Goal: Task Accomplishment & Management: Manage account settings

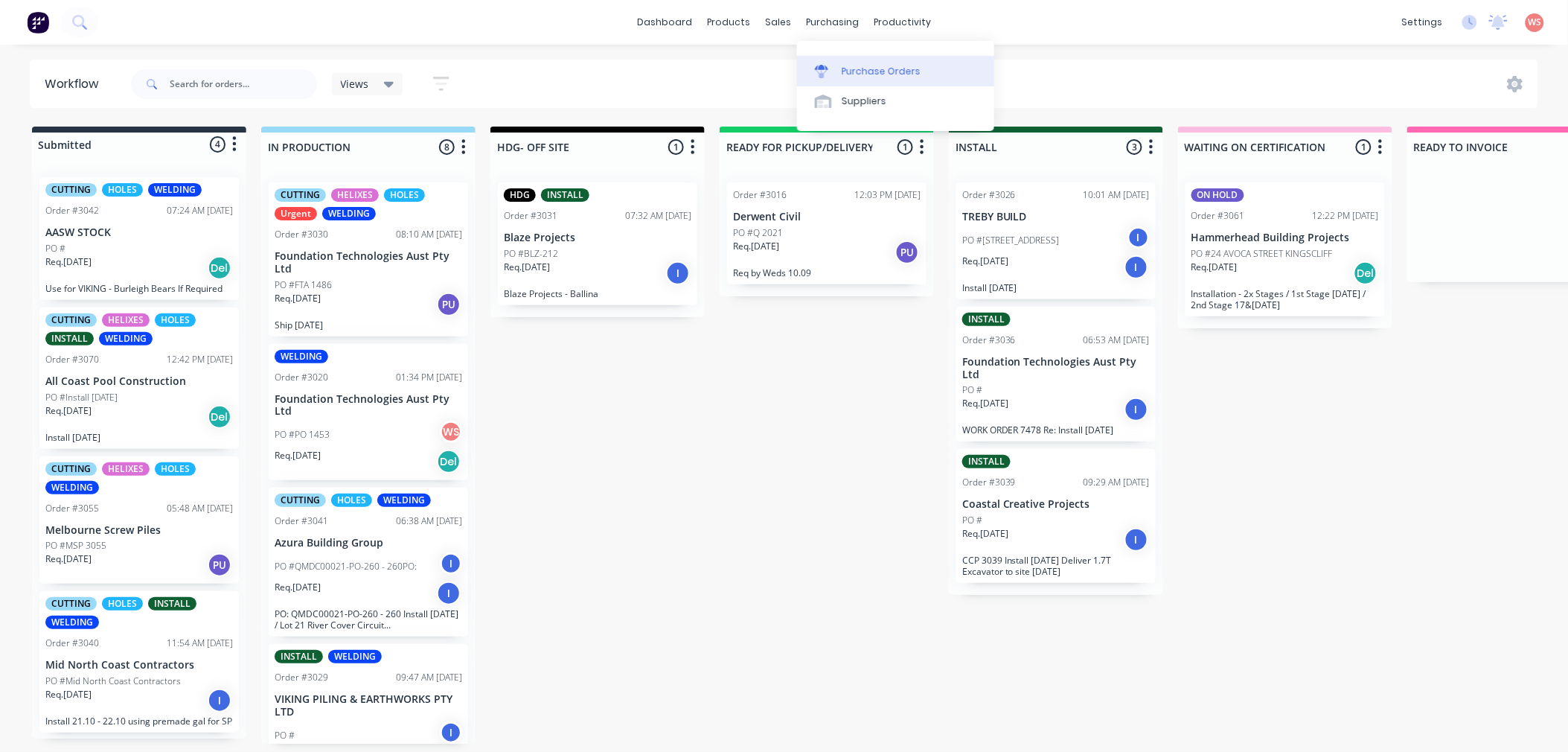
click at [846, 65] on div "Purchase Orders" at bounding box center [881, 71] width 79 height 13
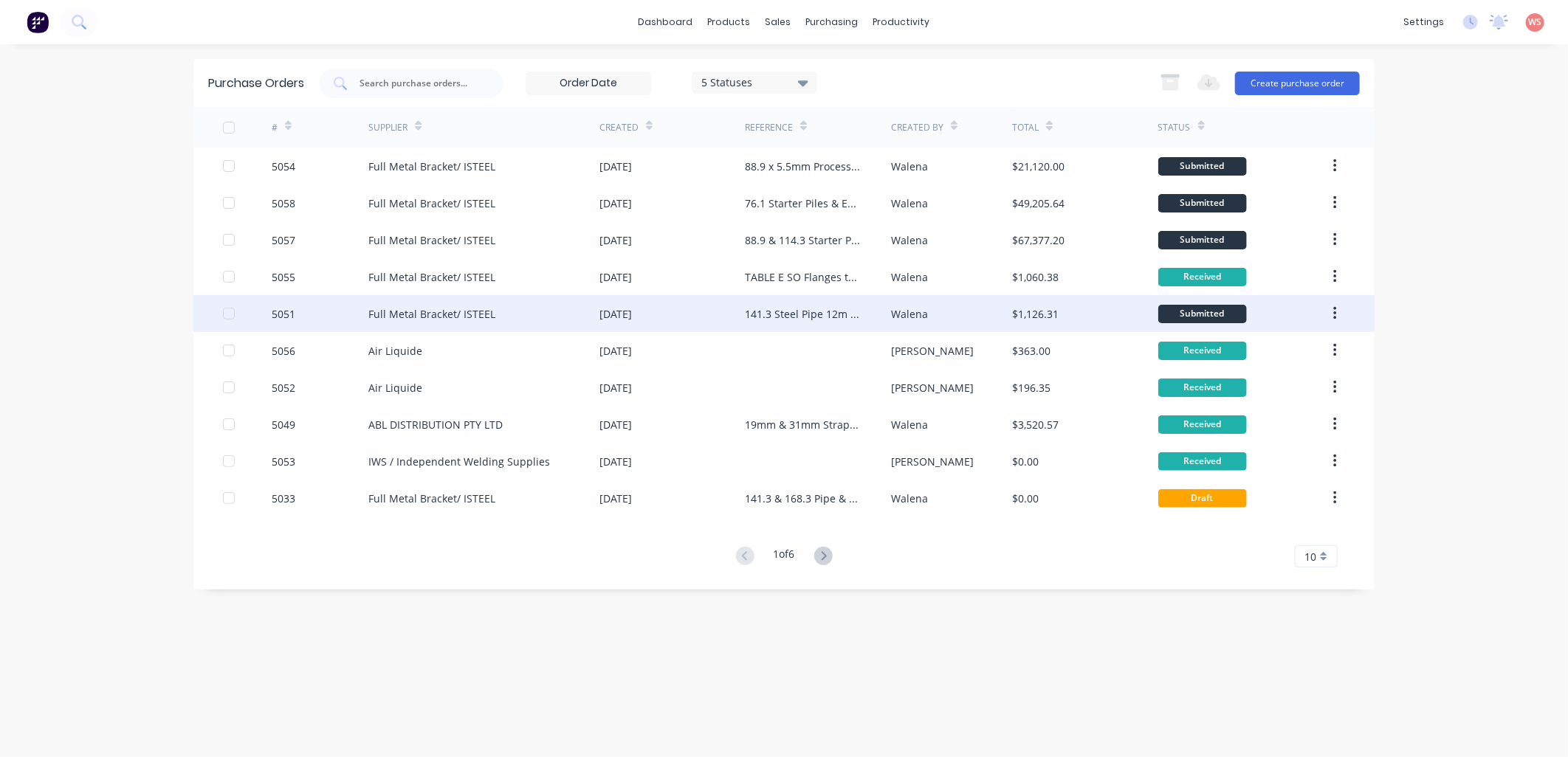
click at [1207, 310] on div "Submitted" at bounding box center [1202, 314] width 89 height 18
type textarea "x"
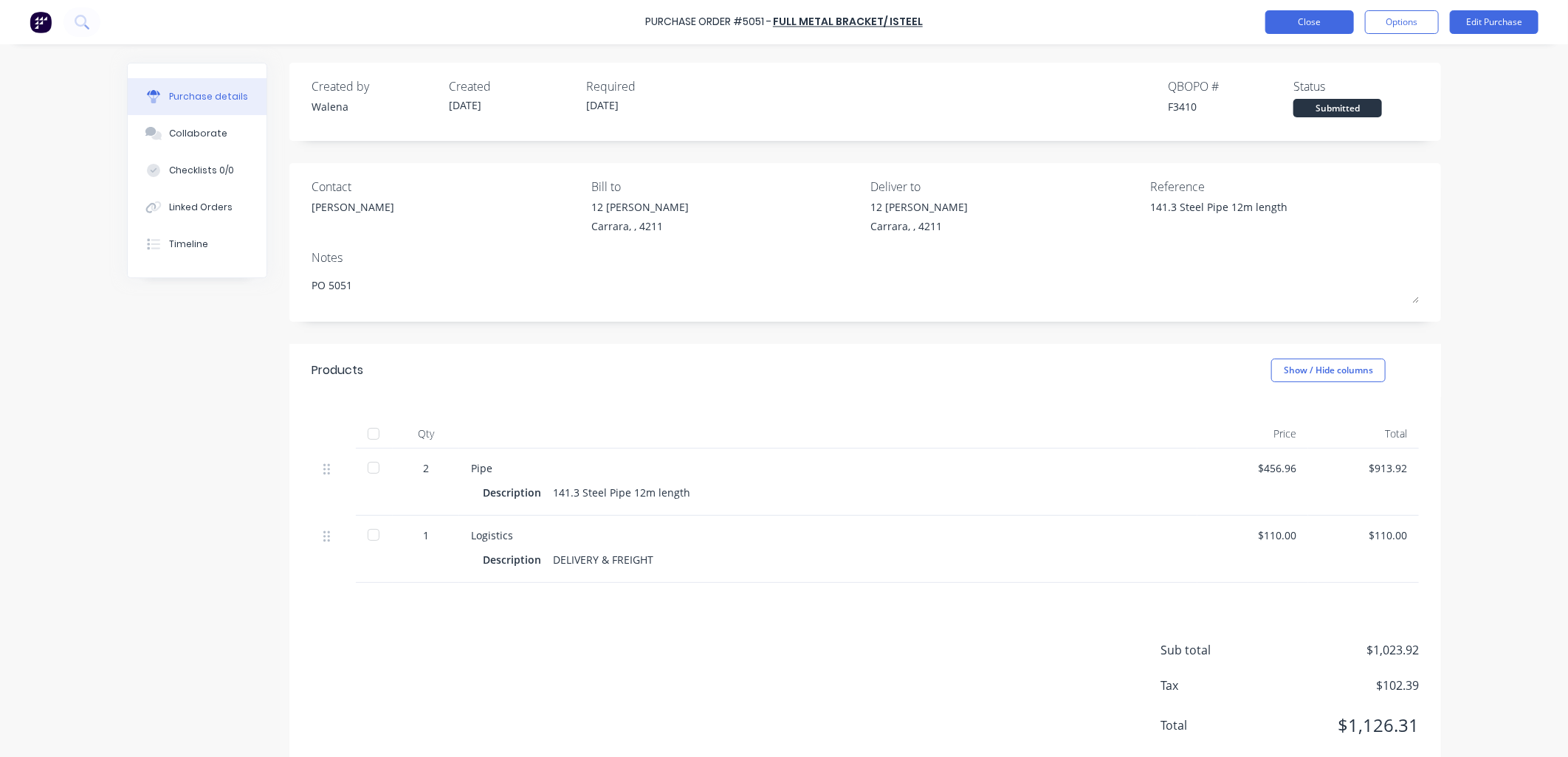
click at [1307, 20] on button "Close" at bounding box center [1309, 22] width 89 height 24
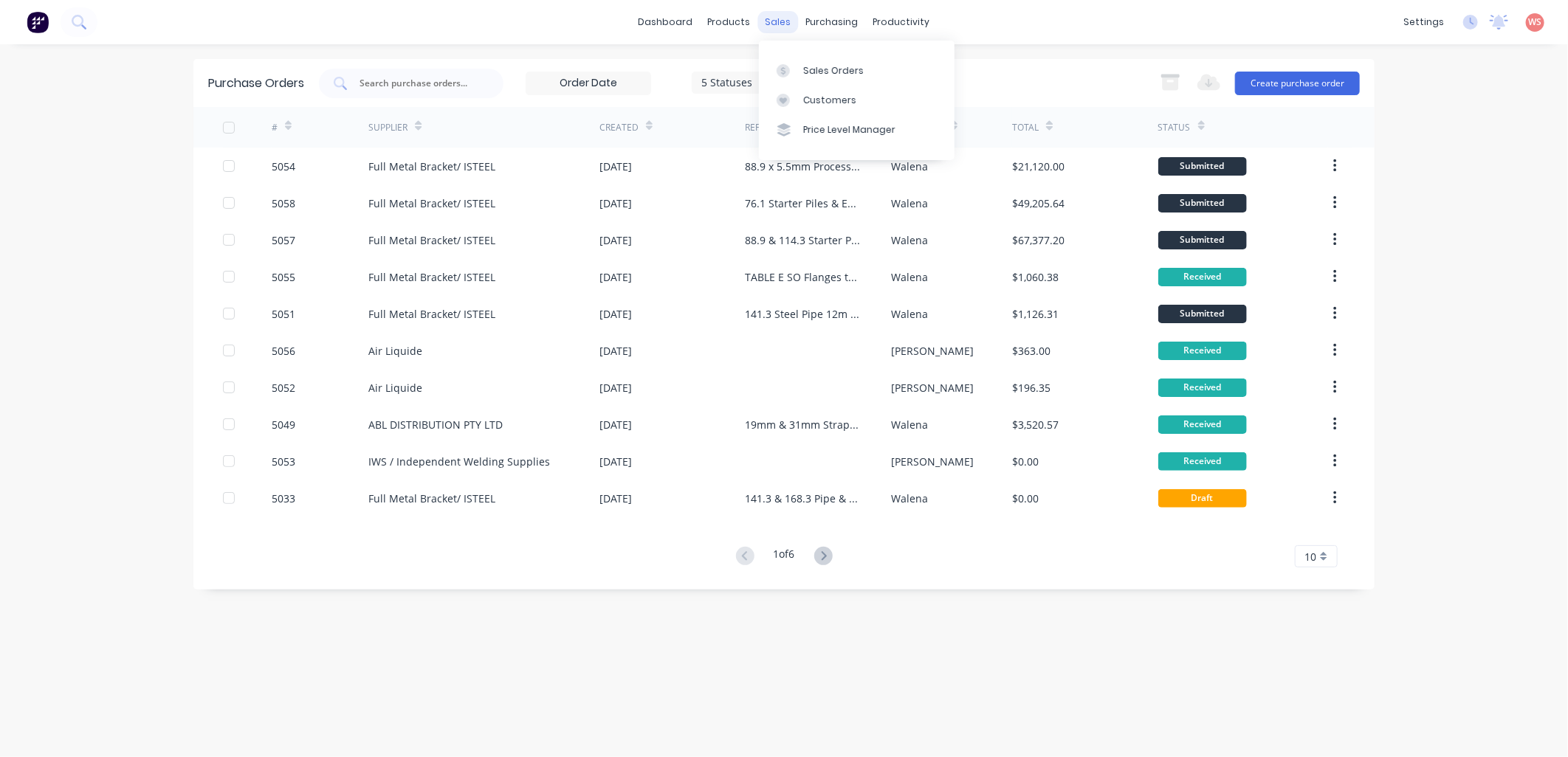
click at [772, 21] on div "sales" at bounding box center [778, 22] width 40 height 22
click at [820, 70] on div "Sales Orders" at bounding box center [833, 71] width 61 height 13
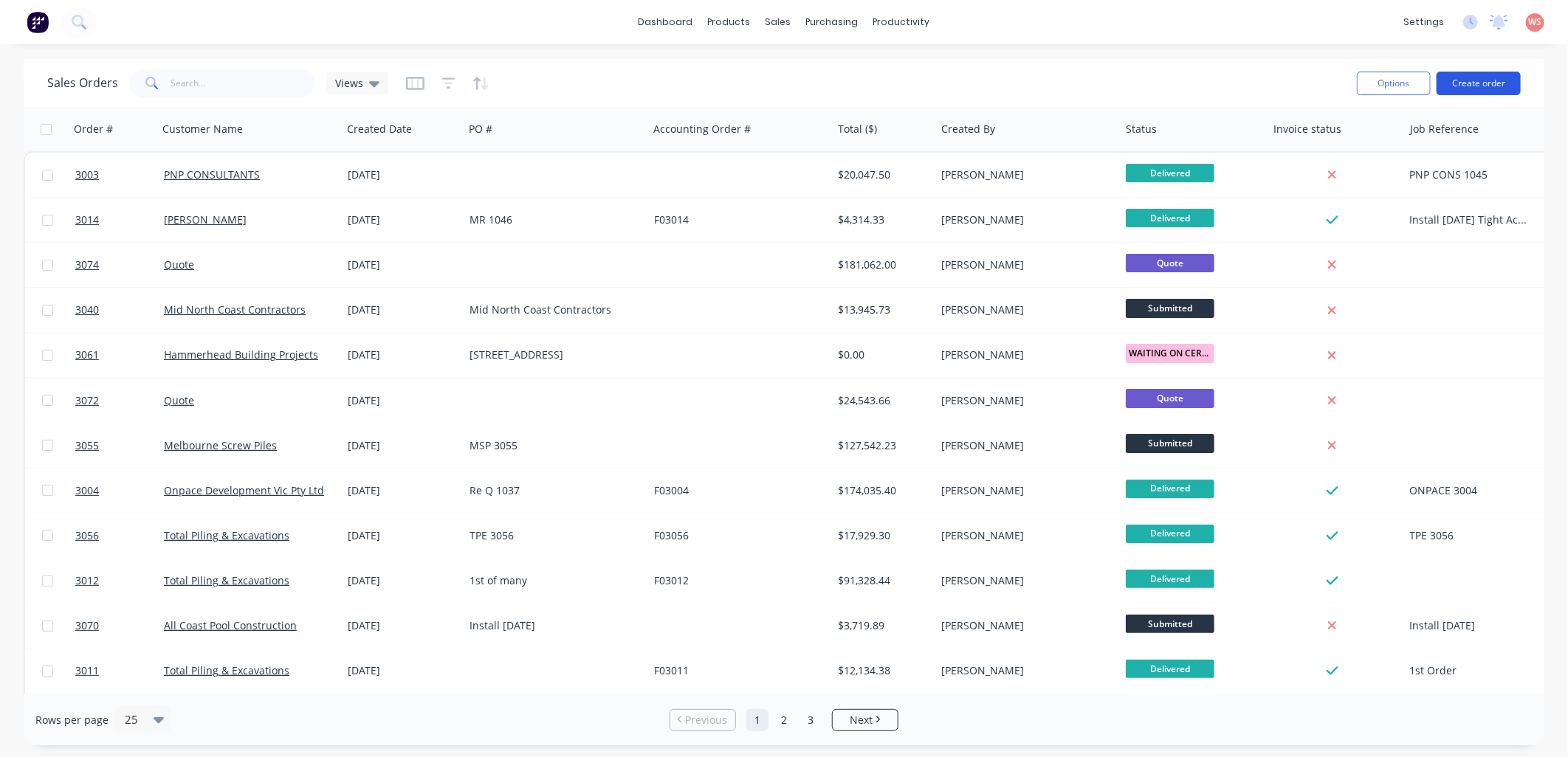
click at [1496, 77] on button "Create order" at bounding box center [1478, 83] width 84 height 24
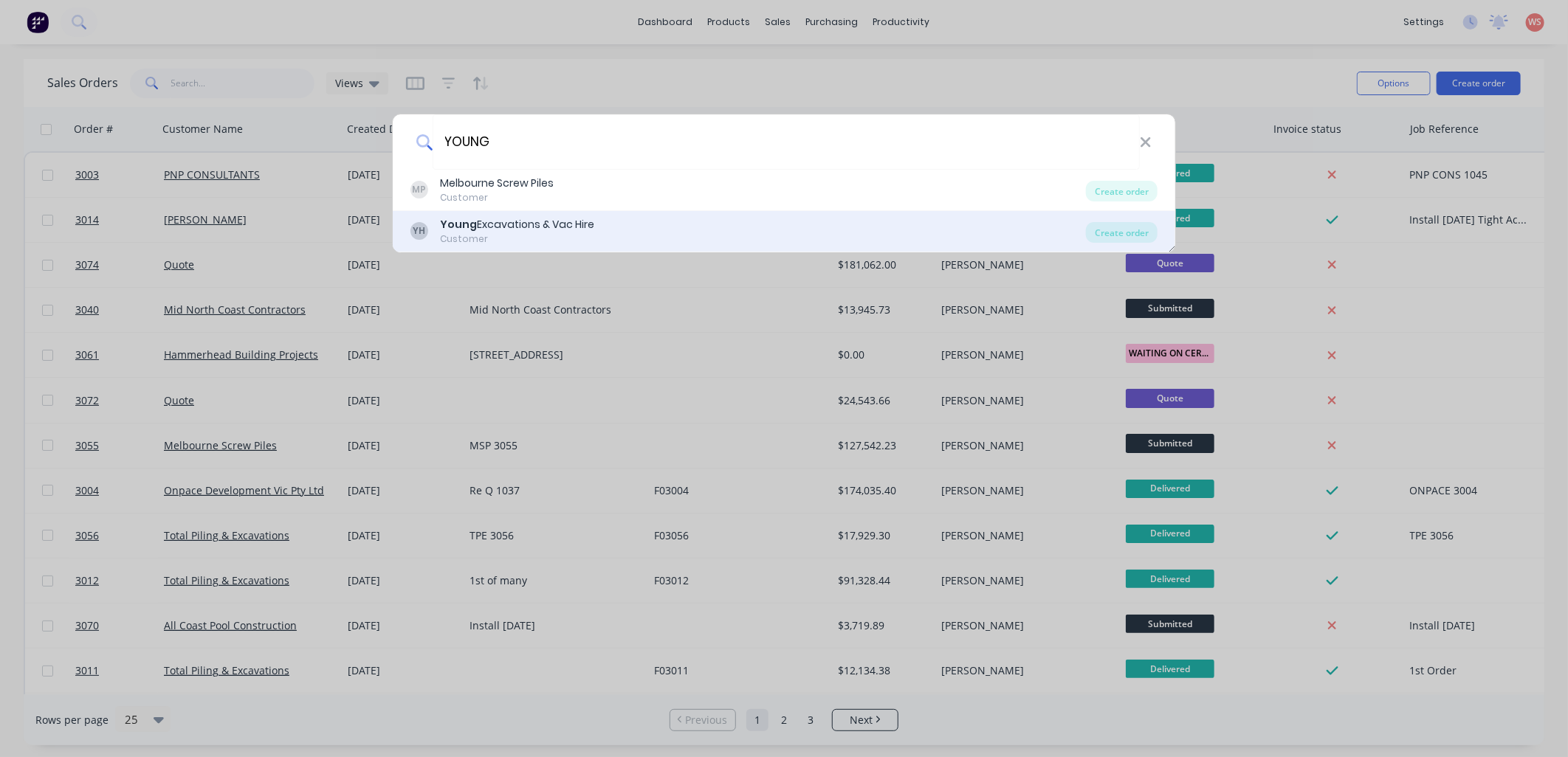
type input "YOUNG"
click at [552, 215] on div "[PERSON_NAME] Excavations & Vac Hire Customer Create order" at bounding box center [784, 231] width 783 height 41
click at [554, 234] on div "Customer" at bounding box center [517, 239] width 154 height 13
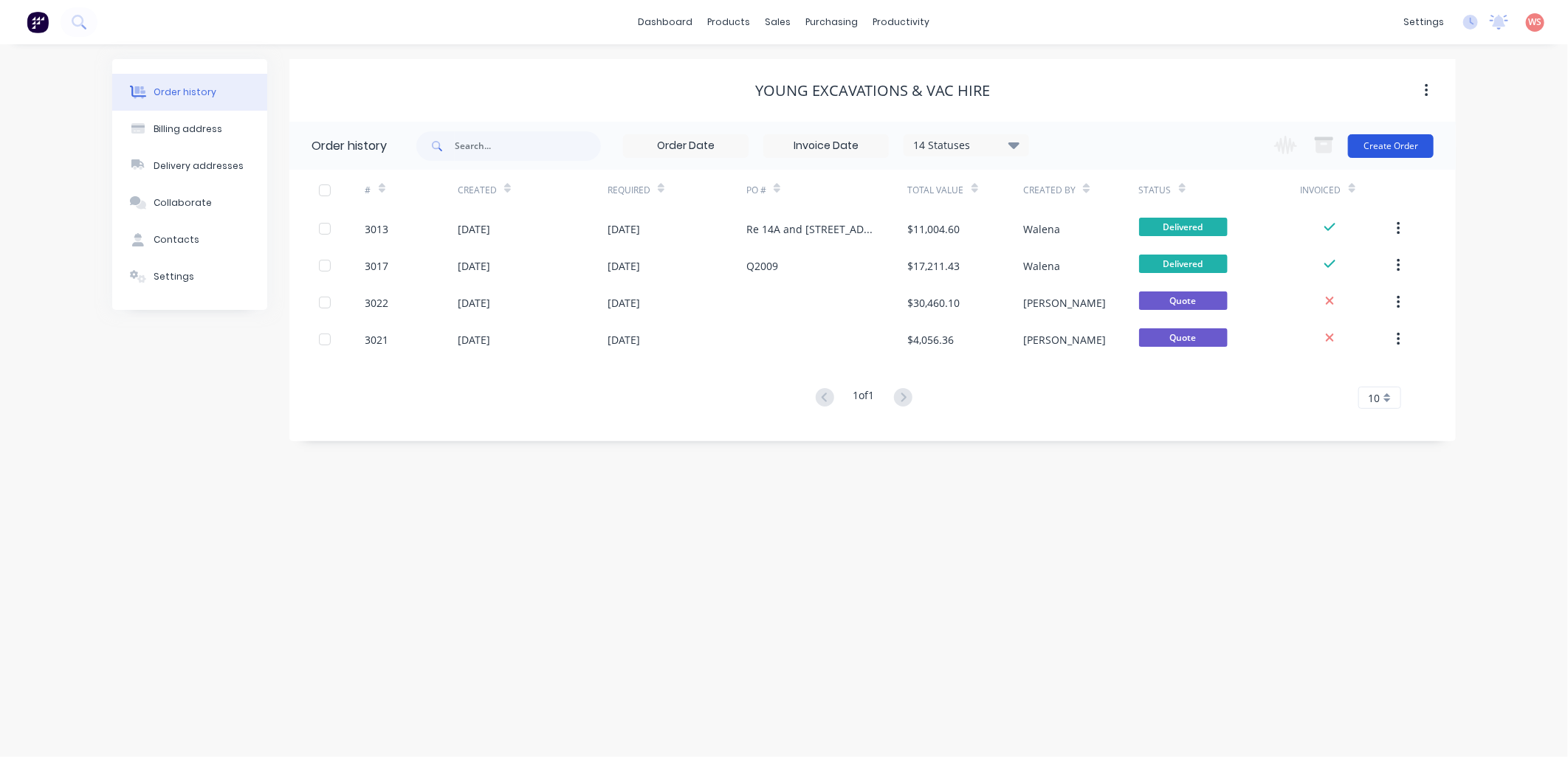
click at [1407, 151] on button "Create Order" at bounding box center [1390, 146] width 85 height 24
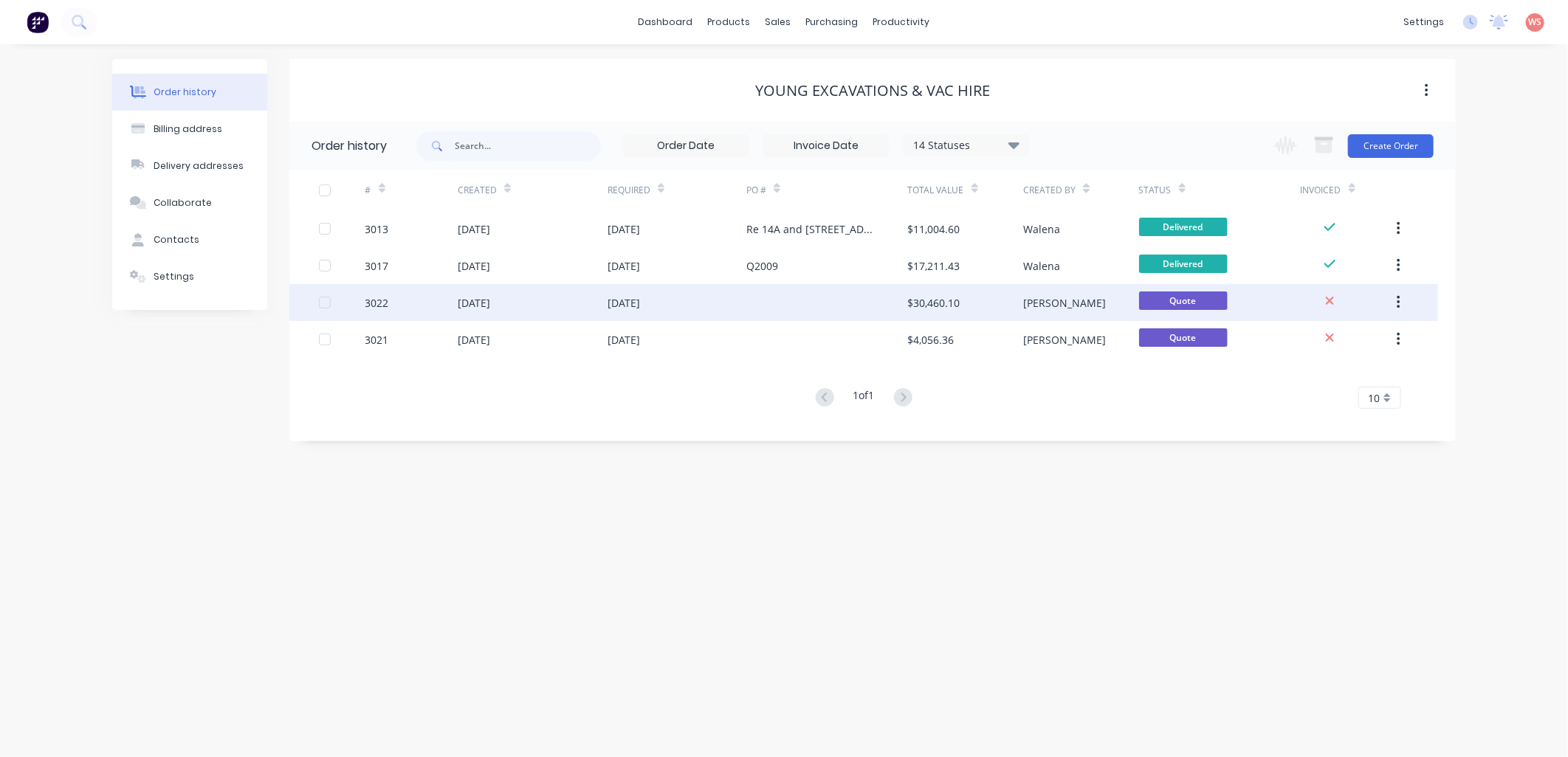
click at [467, 307] on div "[DATE]" at bounding box center [473, 303] width 32 height 16
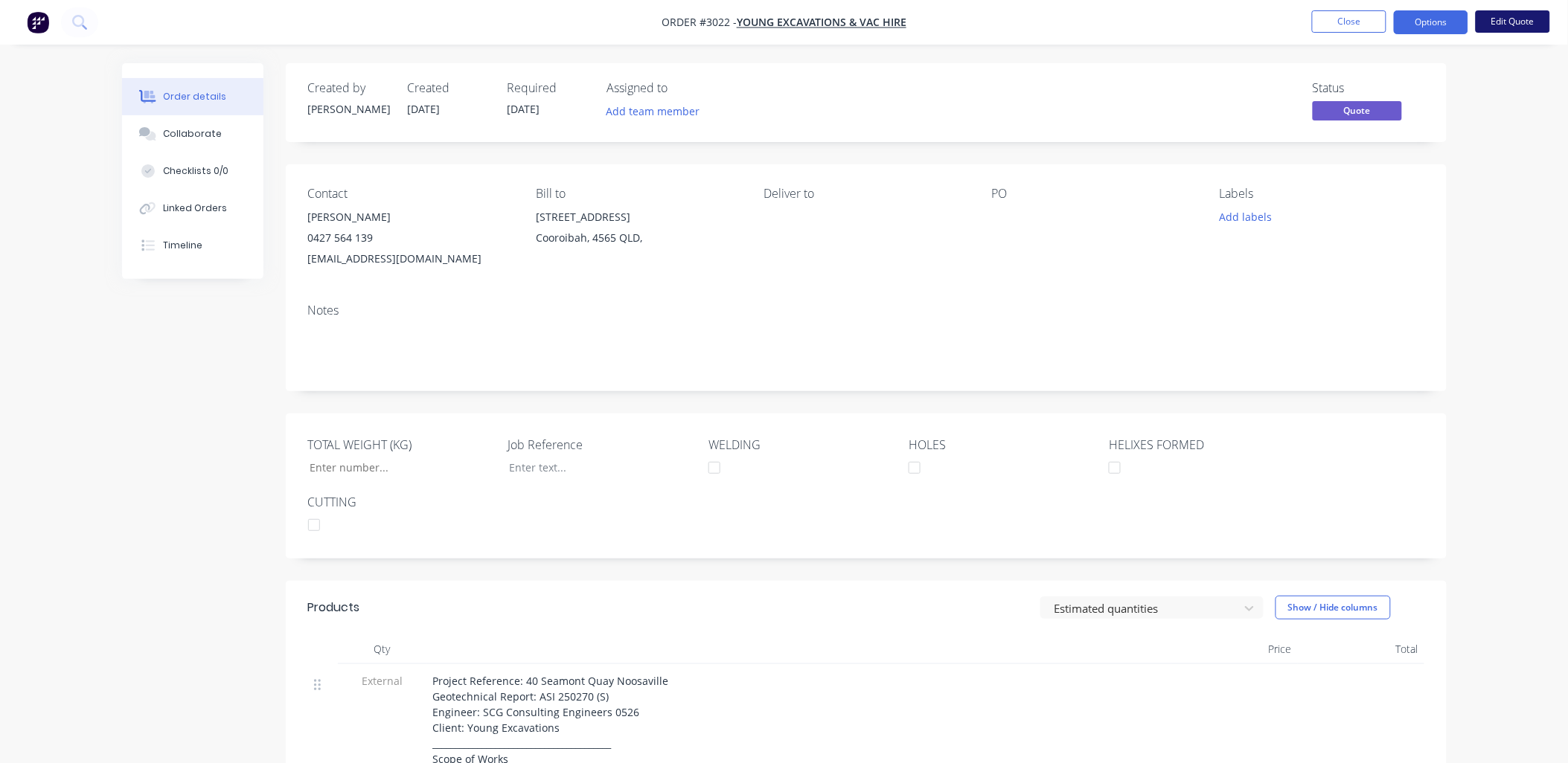
click at [1528, 20] on button "Edit Quote" at bounding box center [1512, 21] width 74 height 22
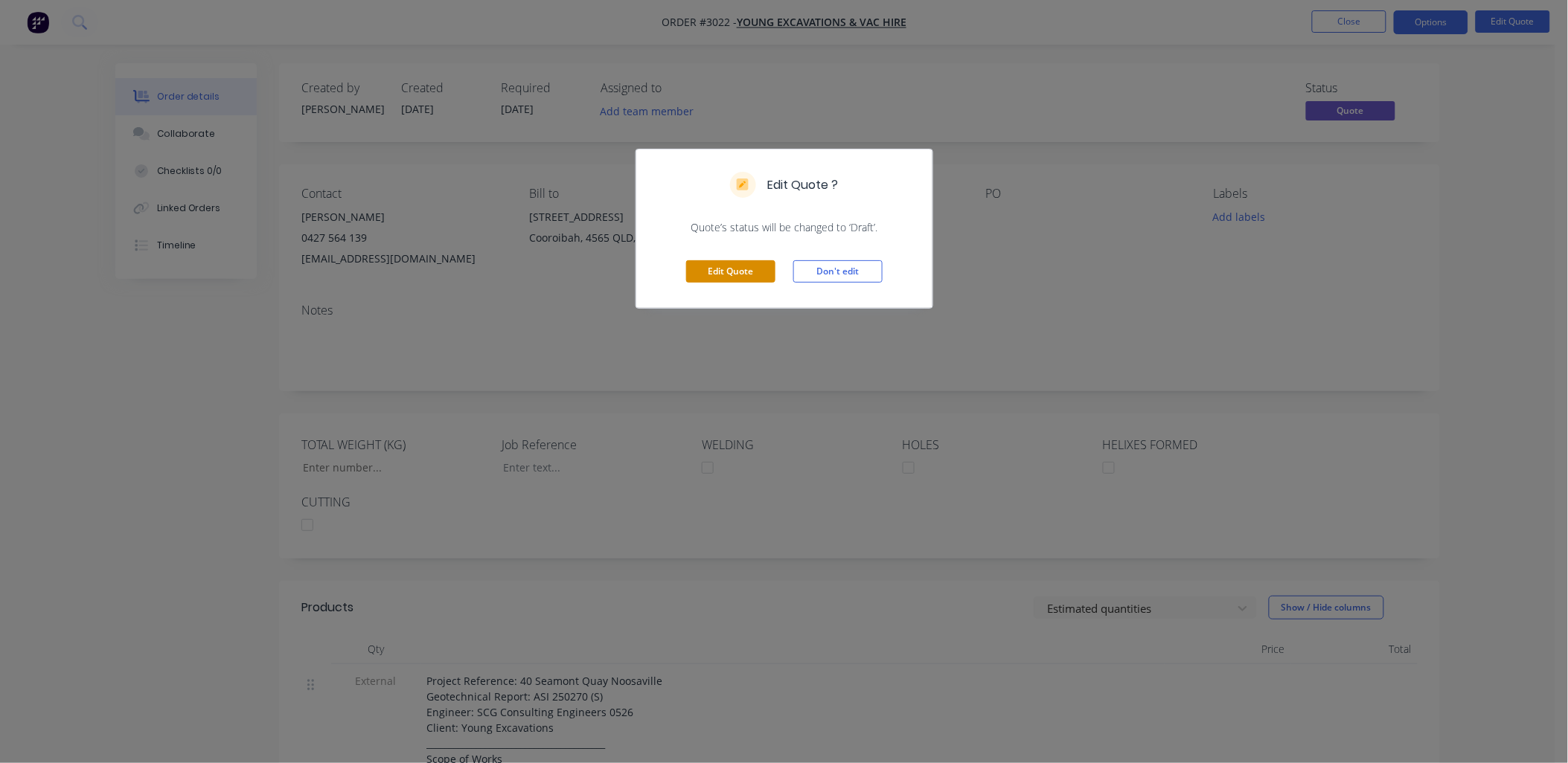
click at [734, 265] on button "Edit Quote" at bounding box center [731, 272] width 90 height 22
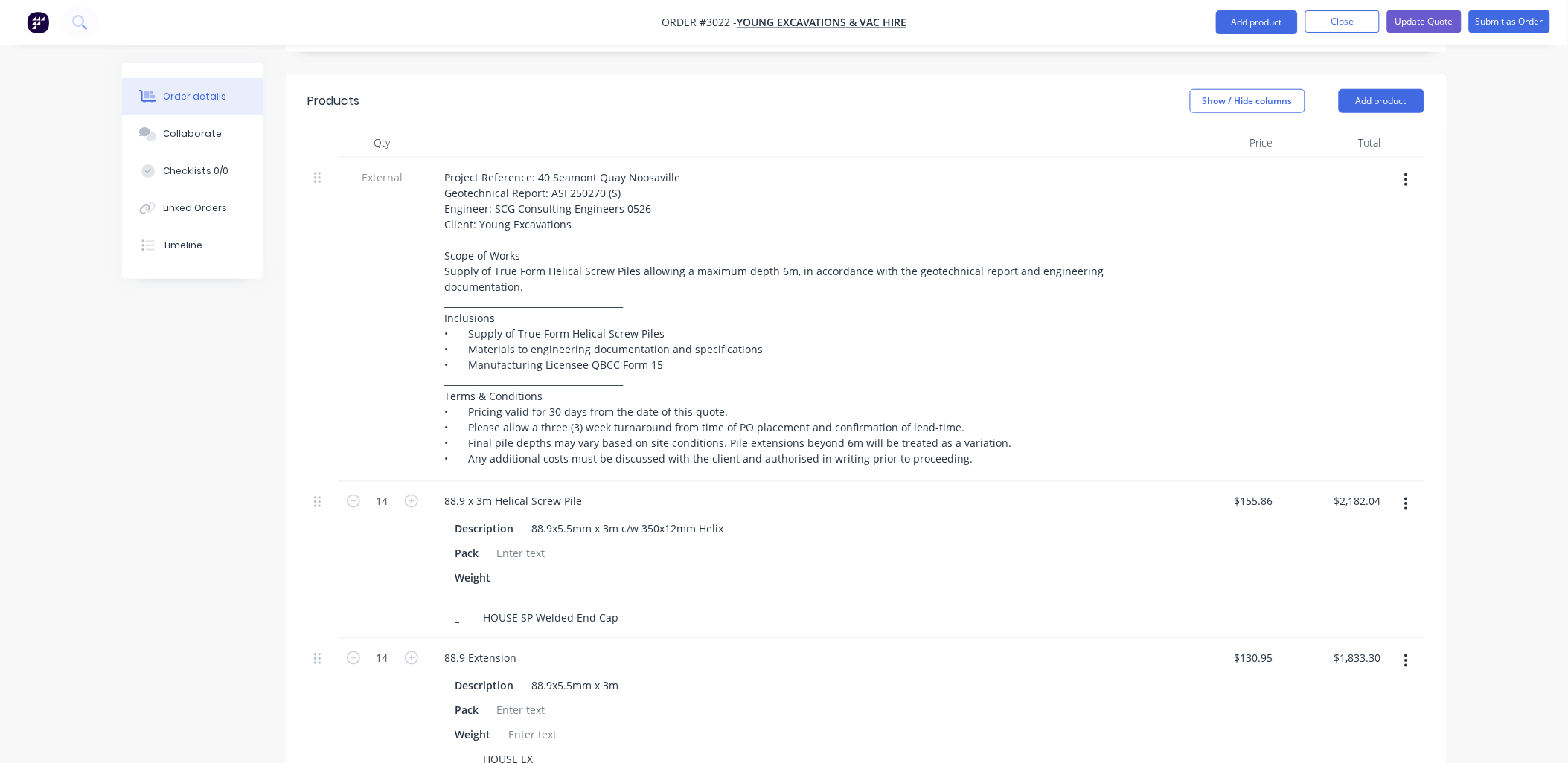
scroll to position [660, 0]
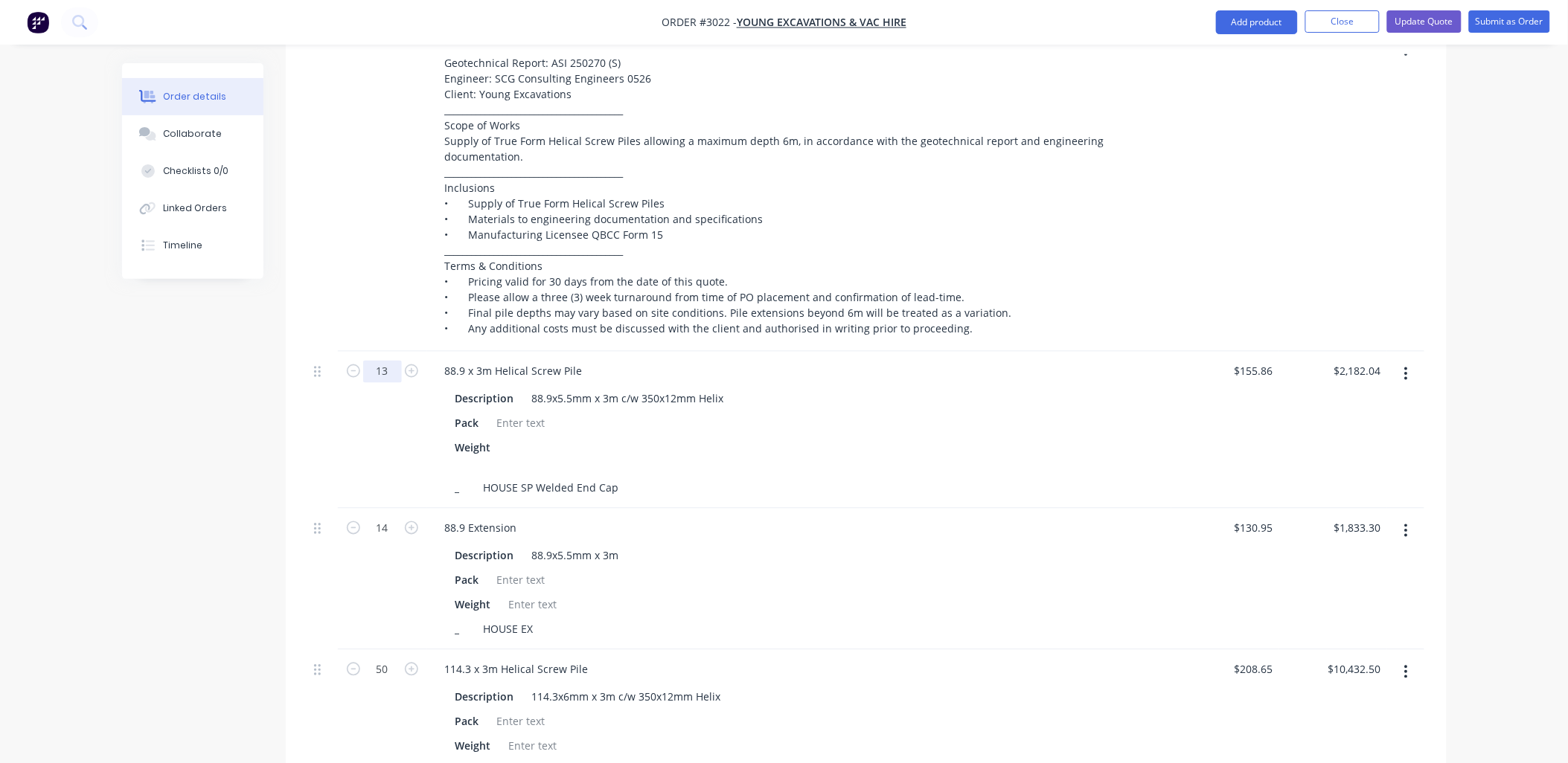
type input "13"
type input "$2,026.18"
drag, startPoint x: 939, startPoint y: 432, endPoint x: 741, endPoint y: 442, distance: 198.3
click at [939, 437] on div "Weight" at bounding box center [796, 456] width 694 height 37
click at [381, 518] on input "14" at bounding box center [383, 529] width 39 height 22
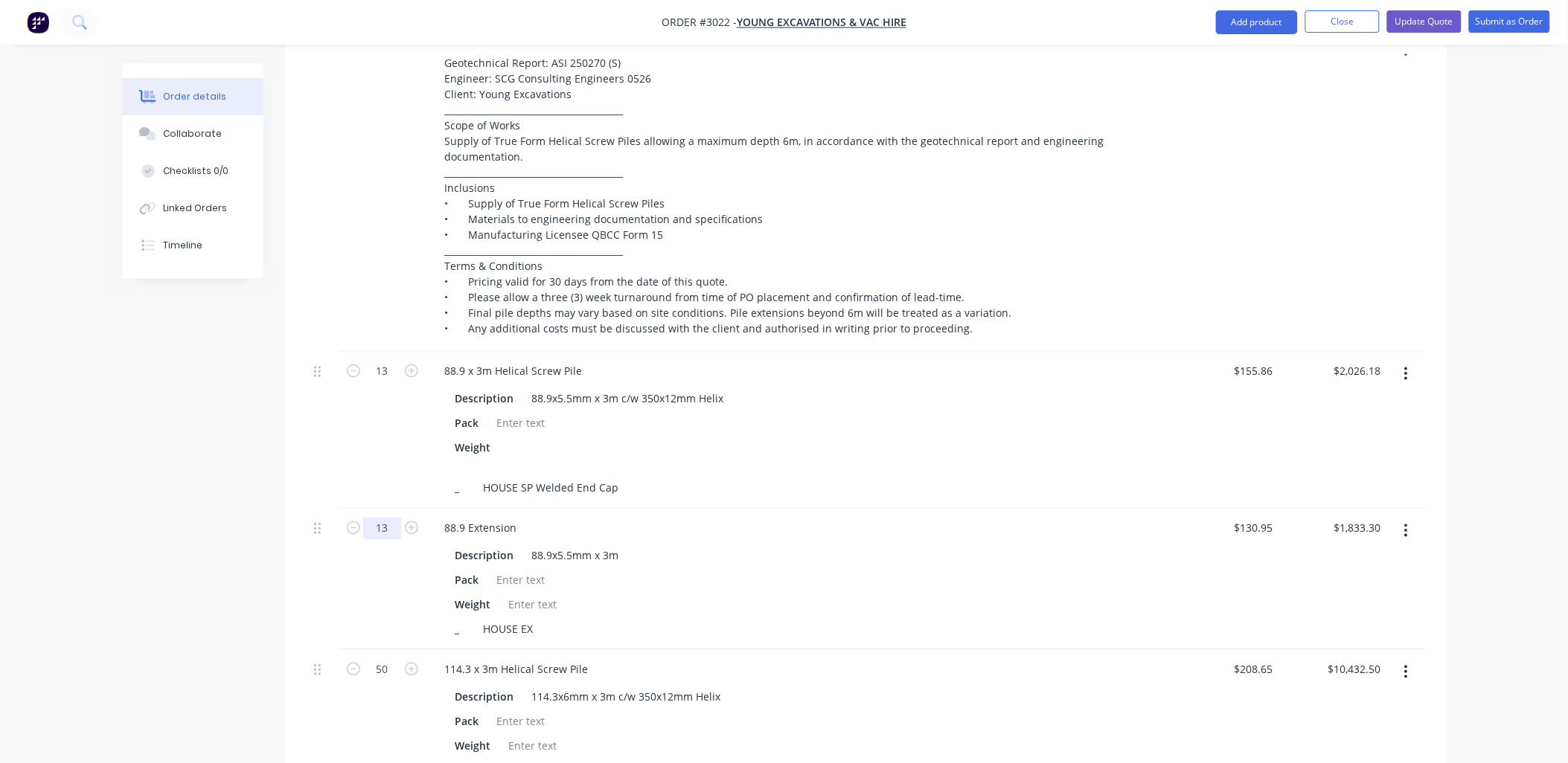
type input "13"
type input "$1,702.35"
drag, startPoint x: 870, startPoint y: 433, endPoint x: 868, endPoint y: 425, distance: 8.2
click at [869, 437] on div "Weight" at bounding box center [796, 456] width 694 height 37
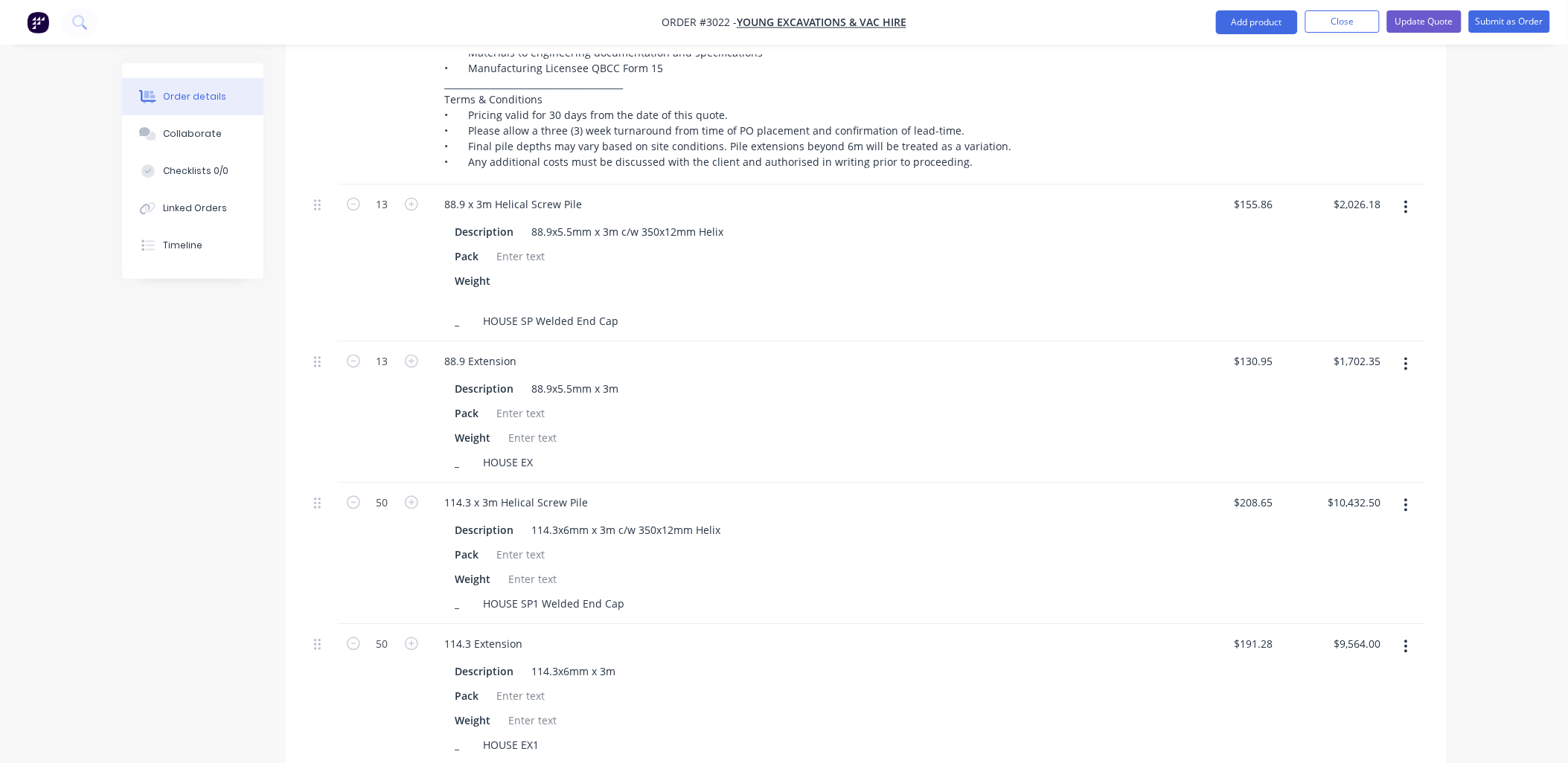
scroll to position [881, 0]
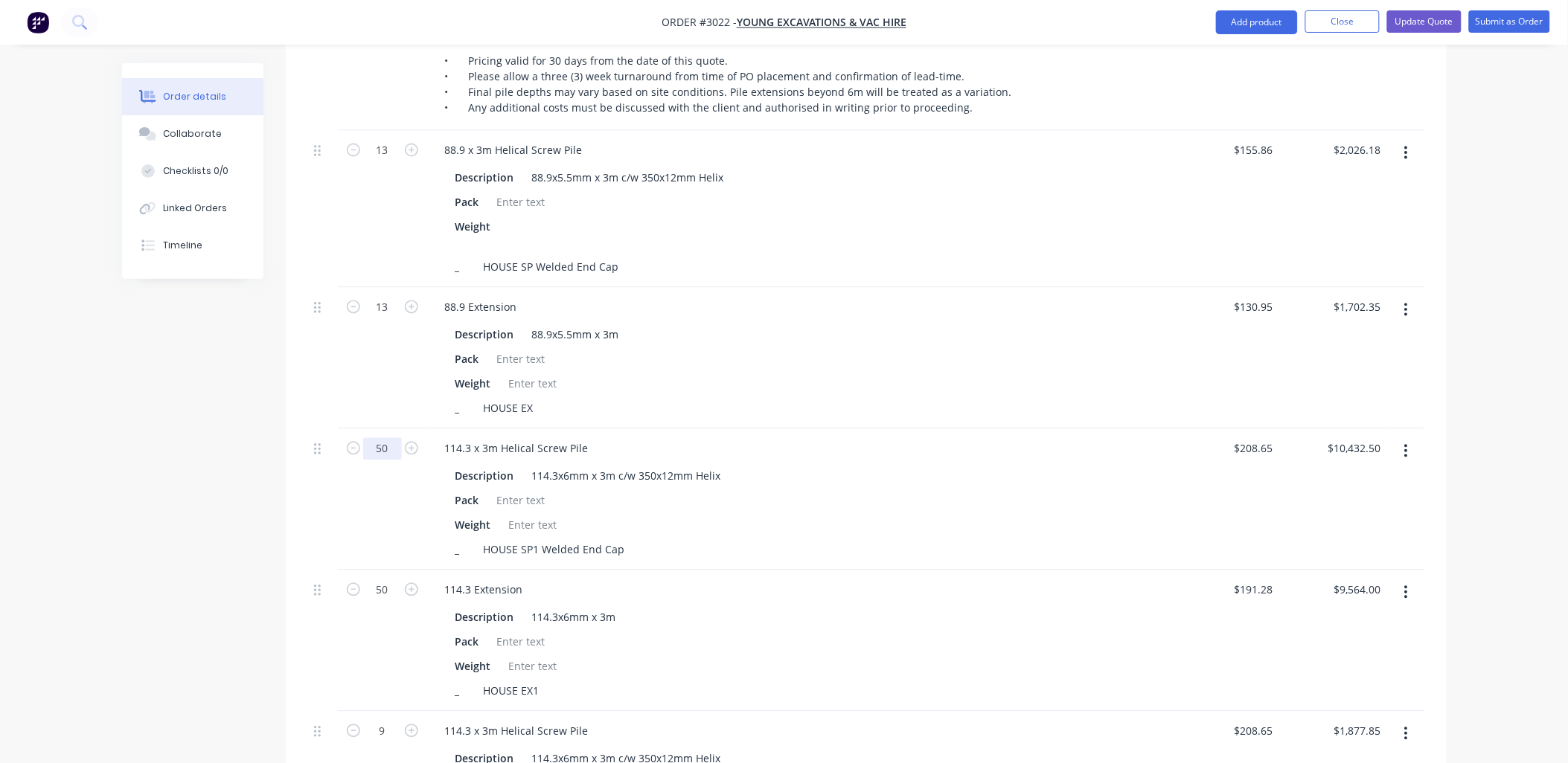
click at [381, 438] on input "50" at bounding box center [383, 449] width 39 height 22
type input "40"
type input "$8,346.00"
click at [383, 580] on input "50" at bounding box center [383, 591] width 39 height 22
type input "40"
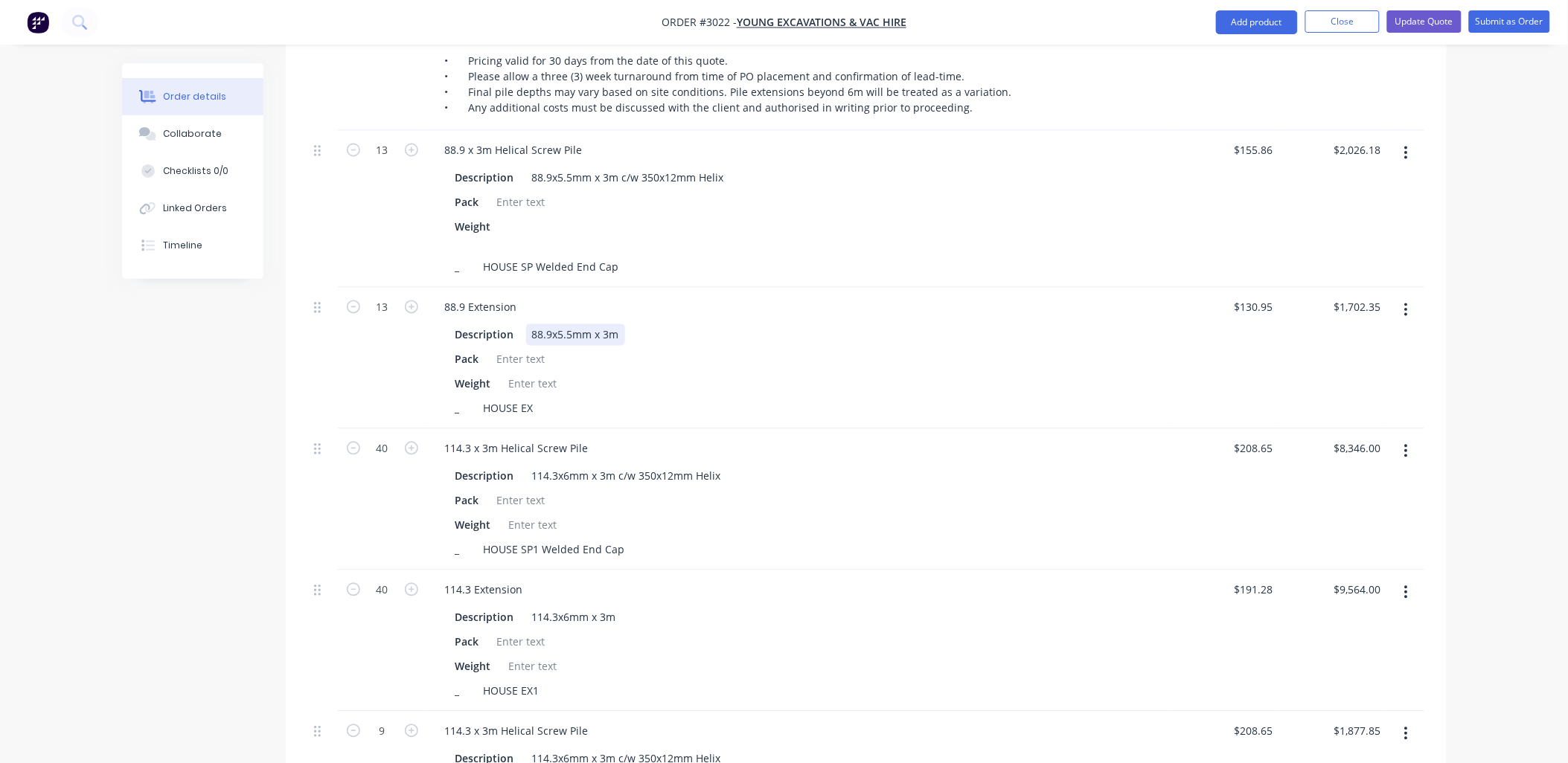
type input "$7,651.20"
click at [931, 325] on div "Description 88.9x5.5mm x 3m" at bounding box center [796, 335] width 694 height 21
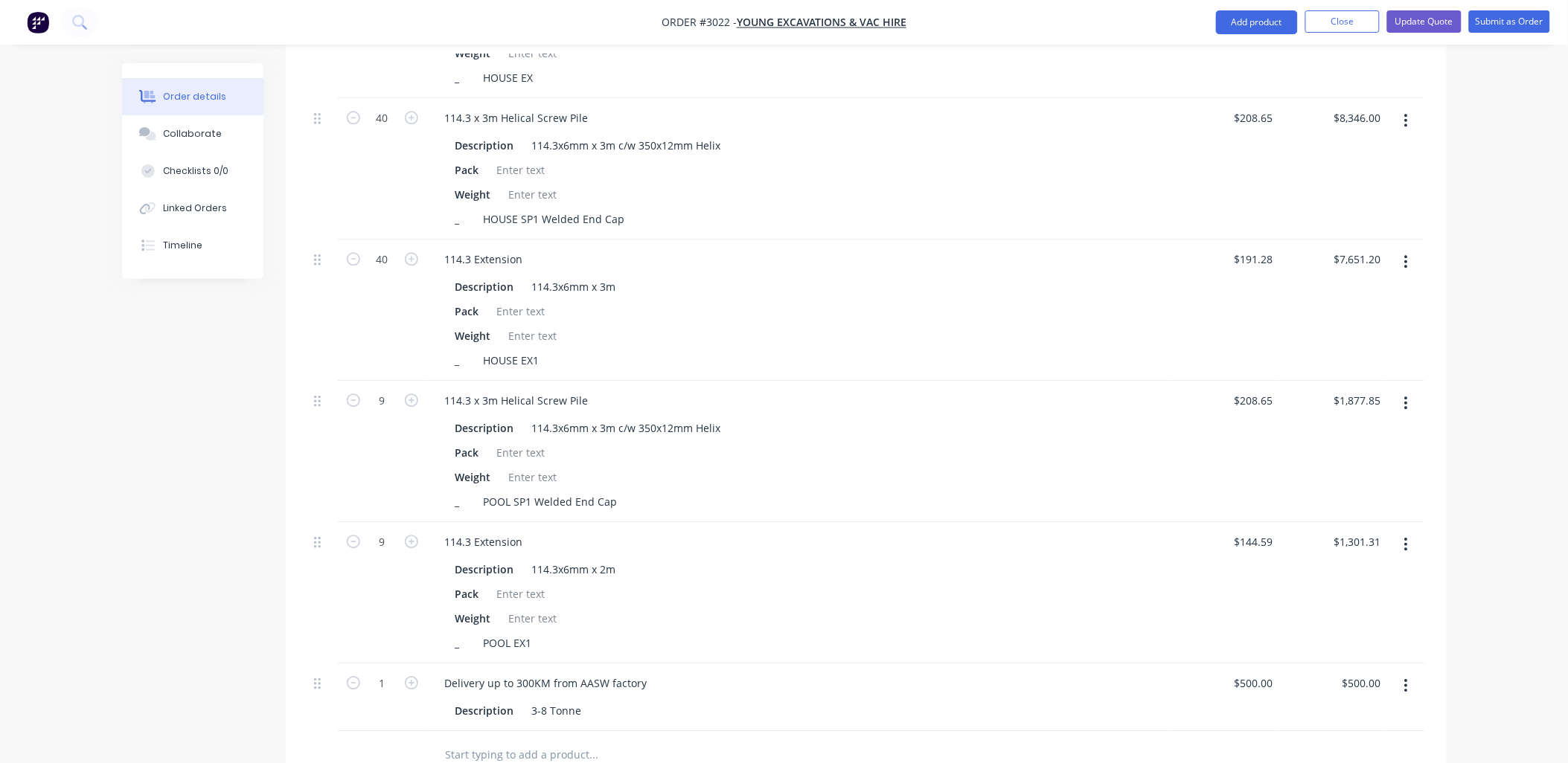
scroll to position [1323, 0]
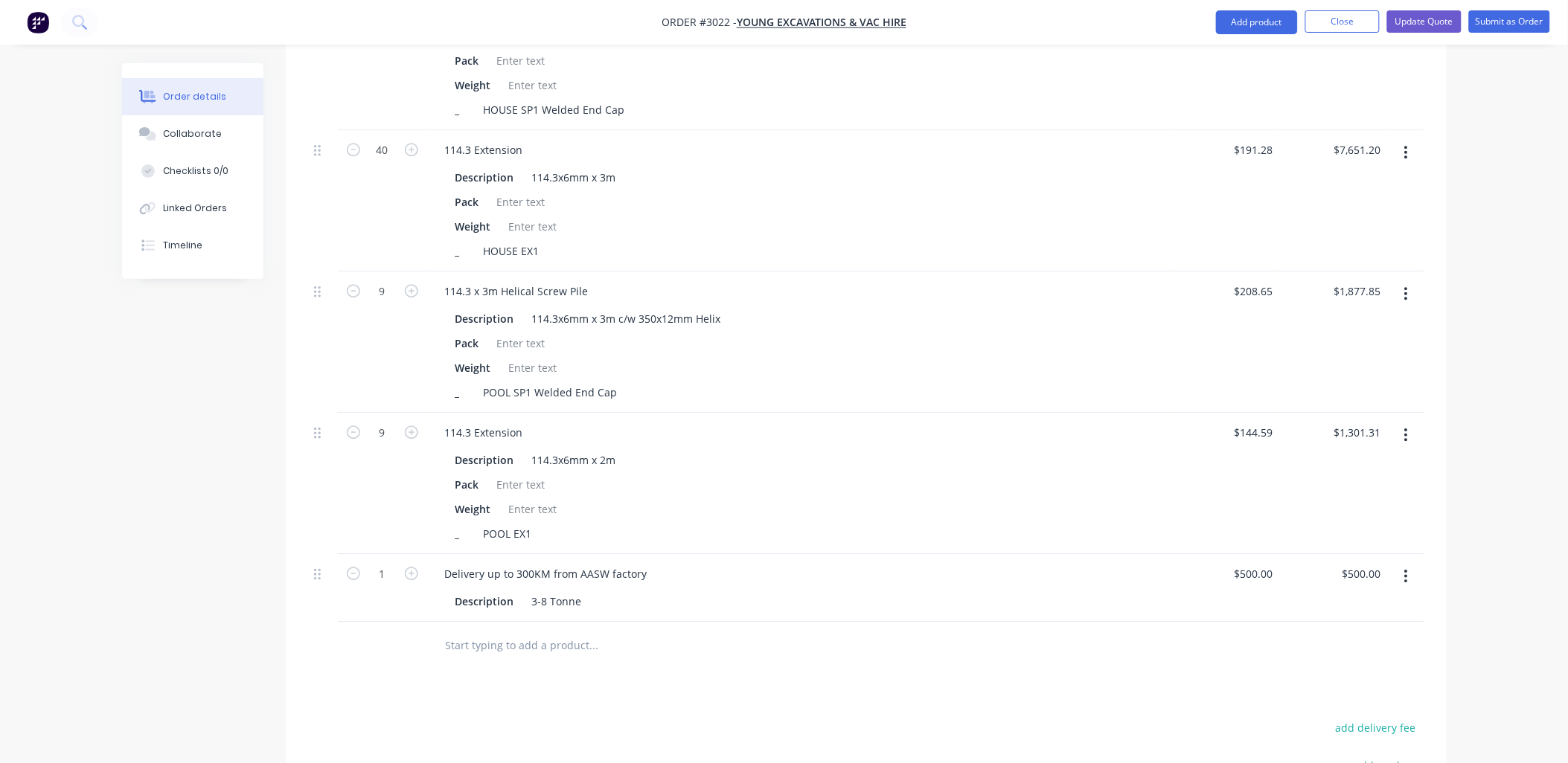
click at [1407, 569] on icon "button" at bounding box center [1406, 577] width 4 height 17
click at [1349, 695] on div "Delete" at bounding box center [1353, 705] width 115 height 21
click at [805, 658] on div "add delivery fee add markup add discount Labour $0.00 Sub total $22,904.89 Tax …" at bounding box center [866, 777] width 1117 height 254
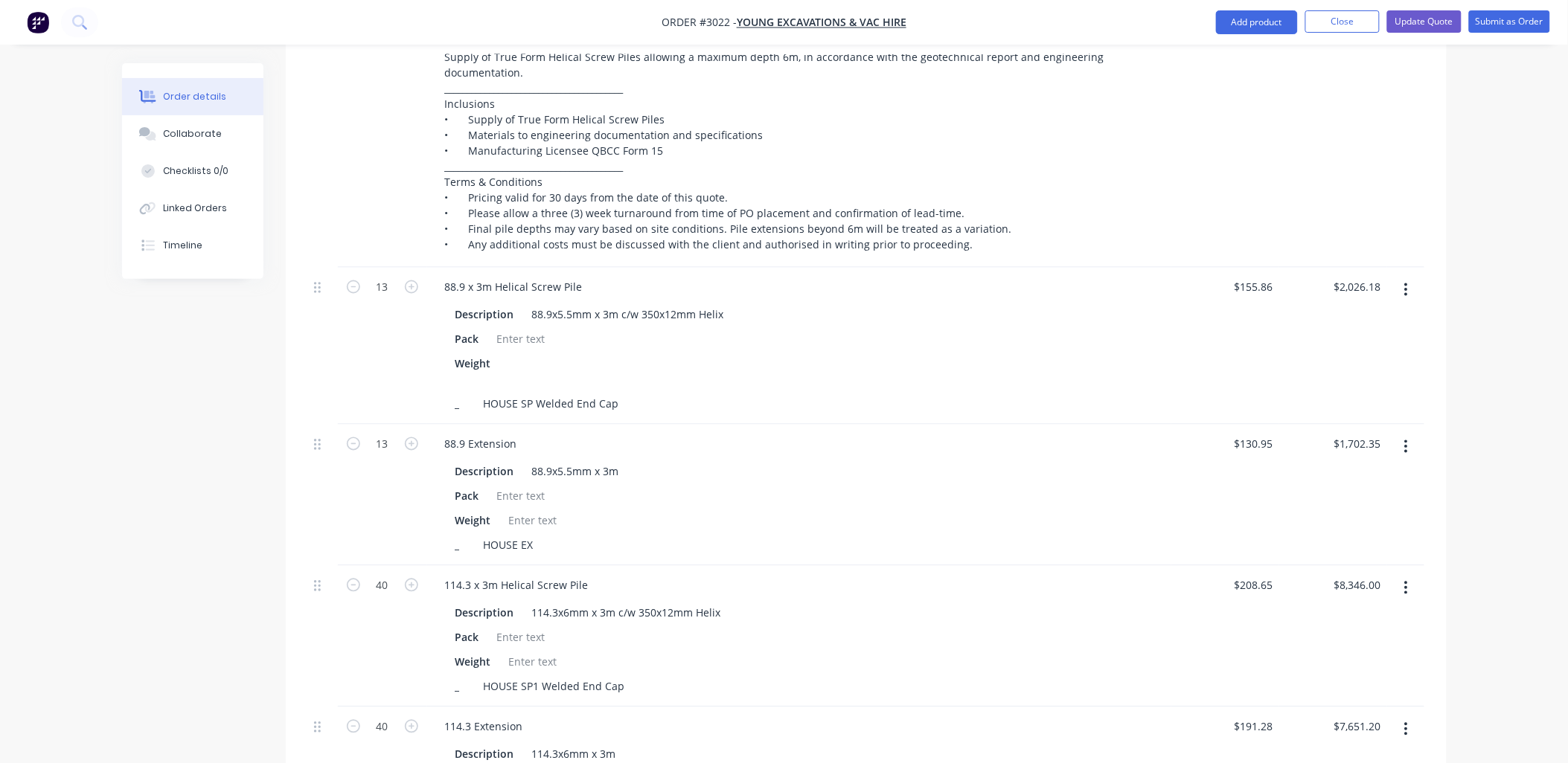
scroll to position [716, 0]
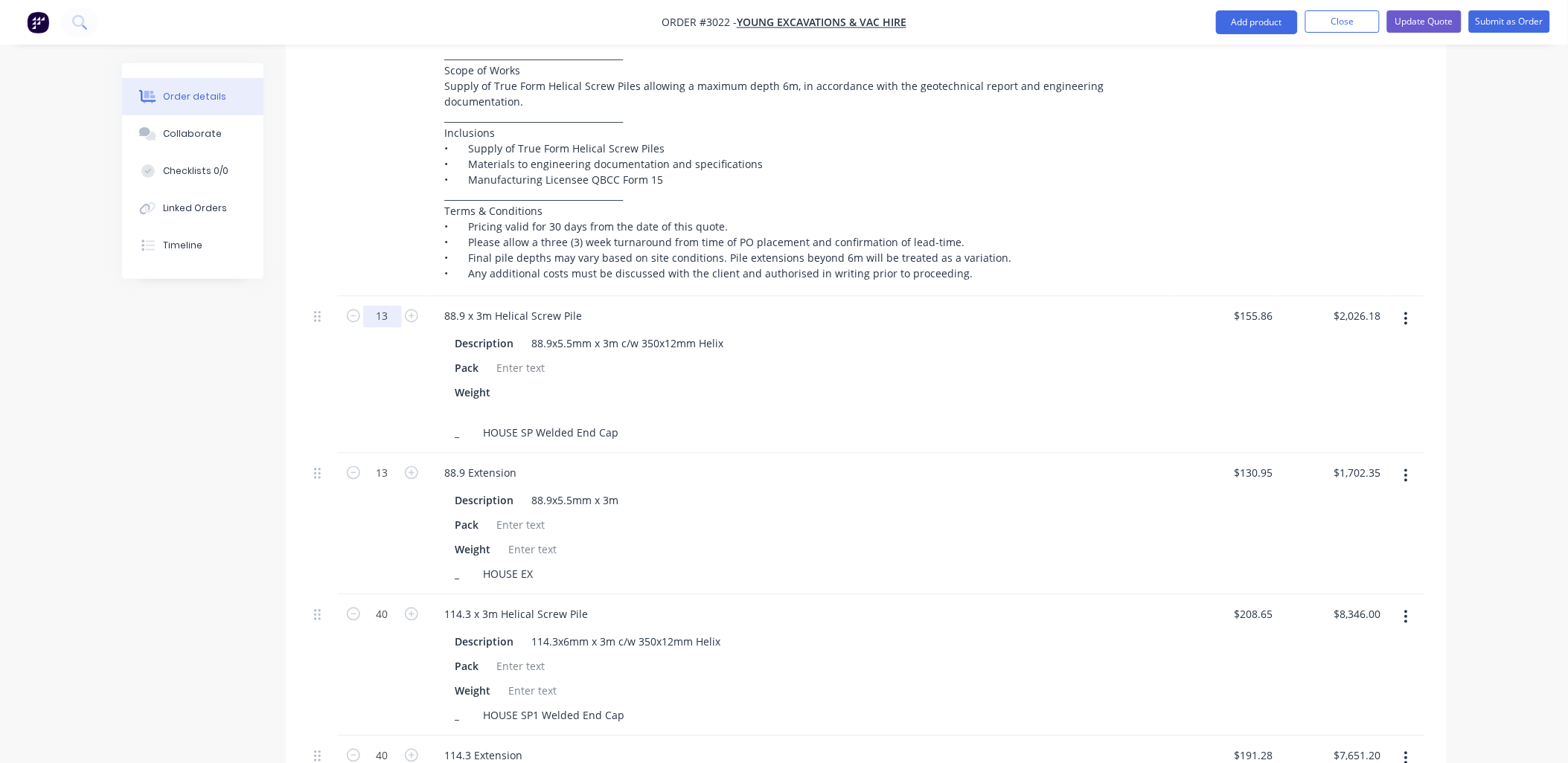
click at [391, 306] on input "13" at bounding box center [383, 317] width 39 height 22
type input "14"
type input "$2,182.04"
click at [942, 297] on div "88.9 x 3m Helical Screw Pile Description 88.9x5.5mm x 3m c/w 350x12mm Helix Pac…" at bounding box center [799, 375] width 744 height 157
click at [384, 306] on input "14" at bounding box center [383, 317] width 39 height 22
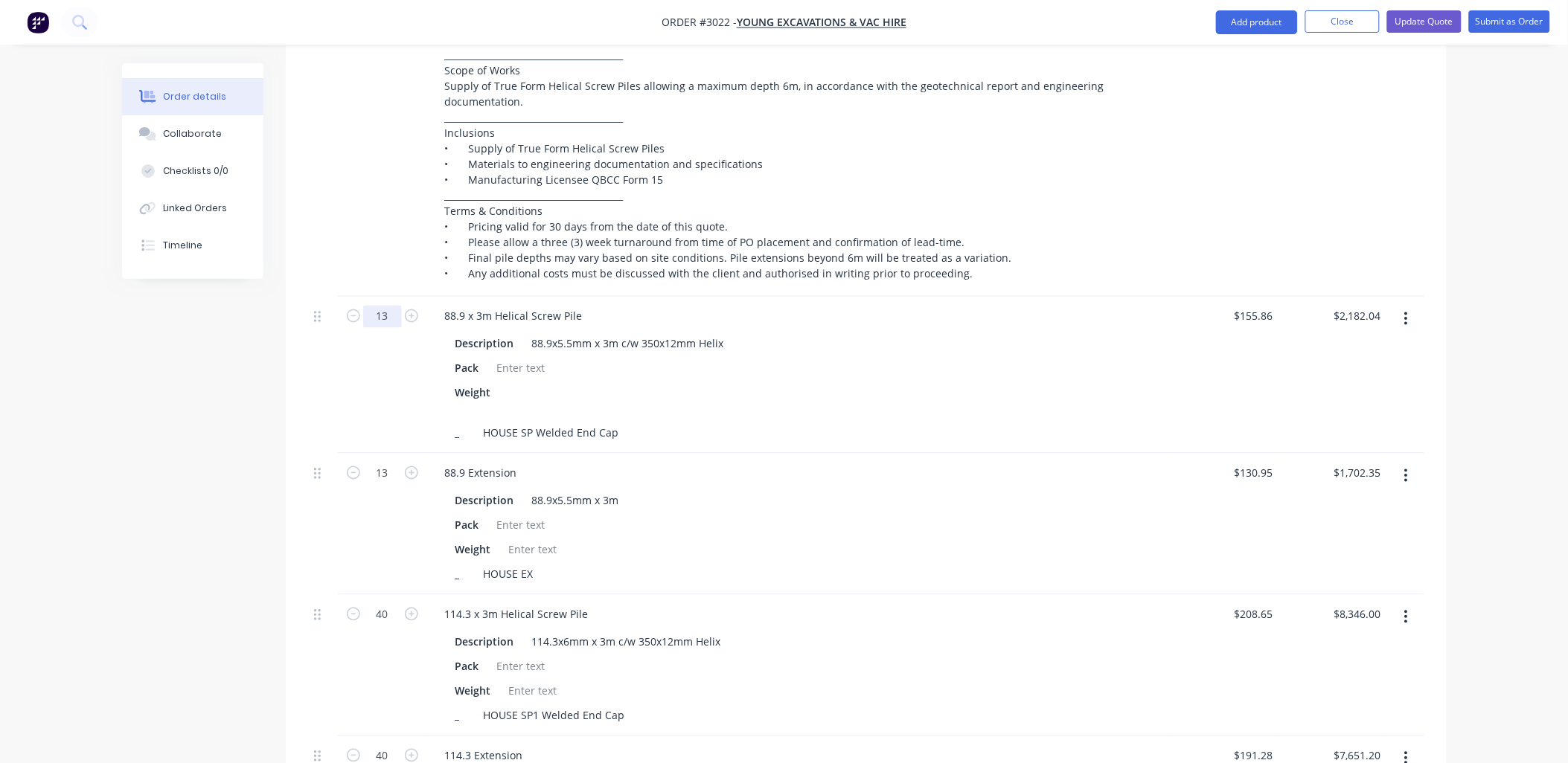
type input "13"
type input "$2,026.18"
click at [961, 306] on div "88.9 x 3m Helical Screw Pile" at bounding box center [799, 316] width 733 height 21
click at [1447, 21] on button "Update Quote" at bounding box center [1425, 21] width 74 height 22
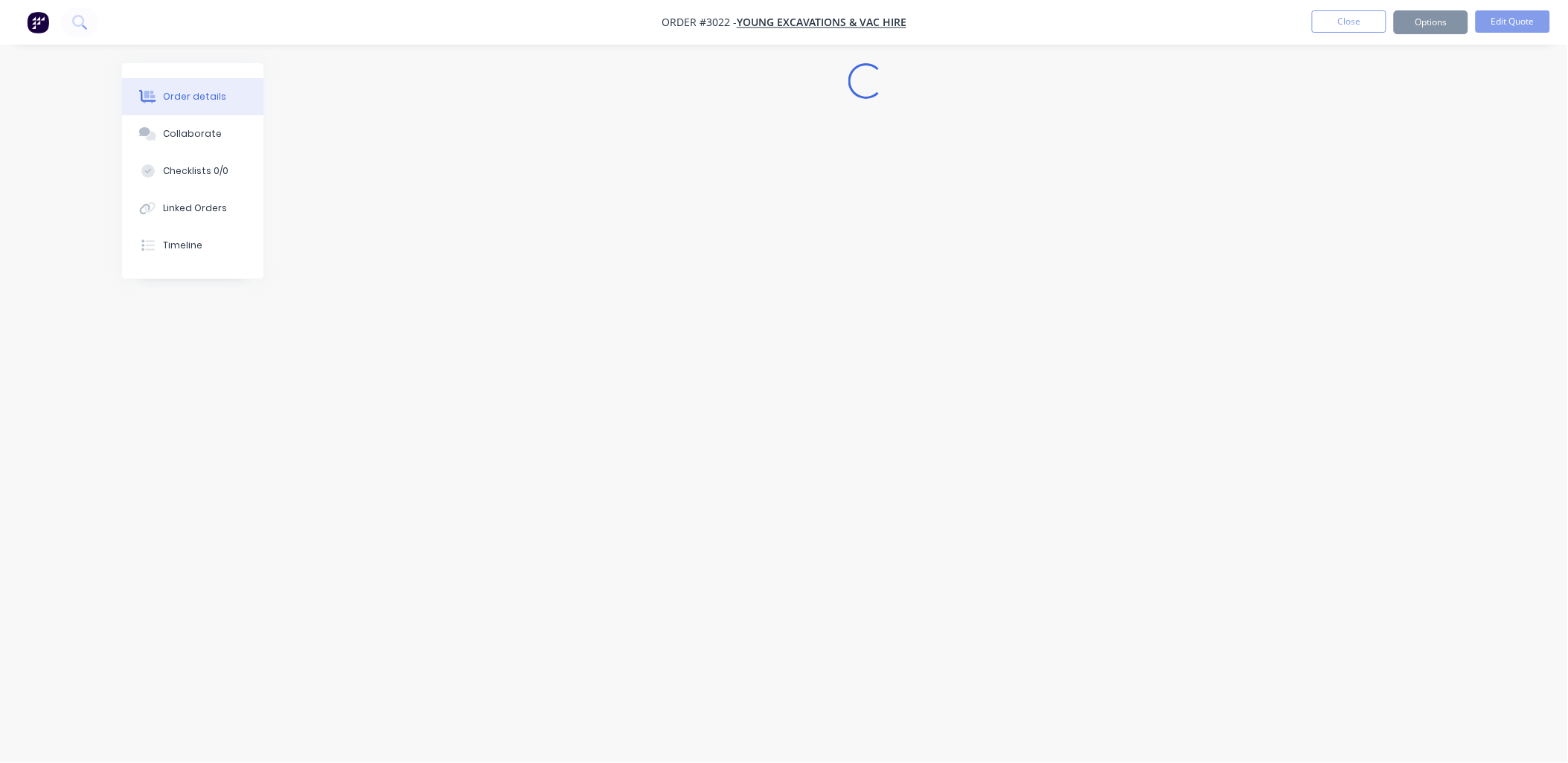
scroll to position [0, 0]
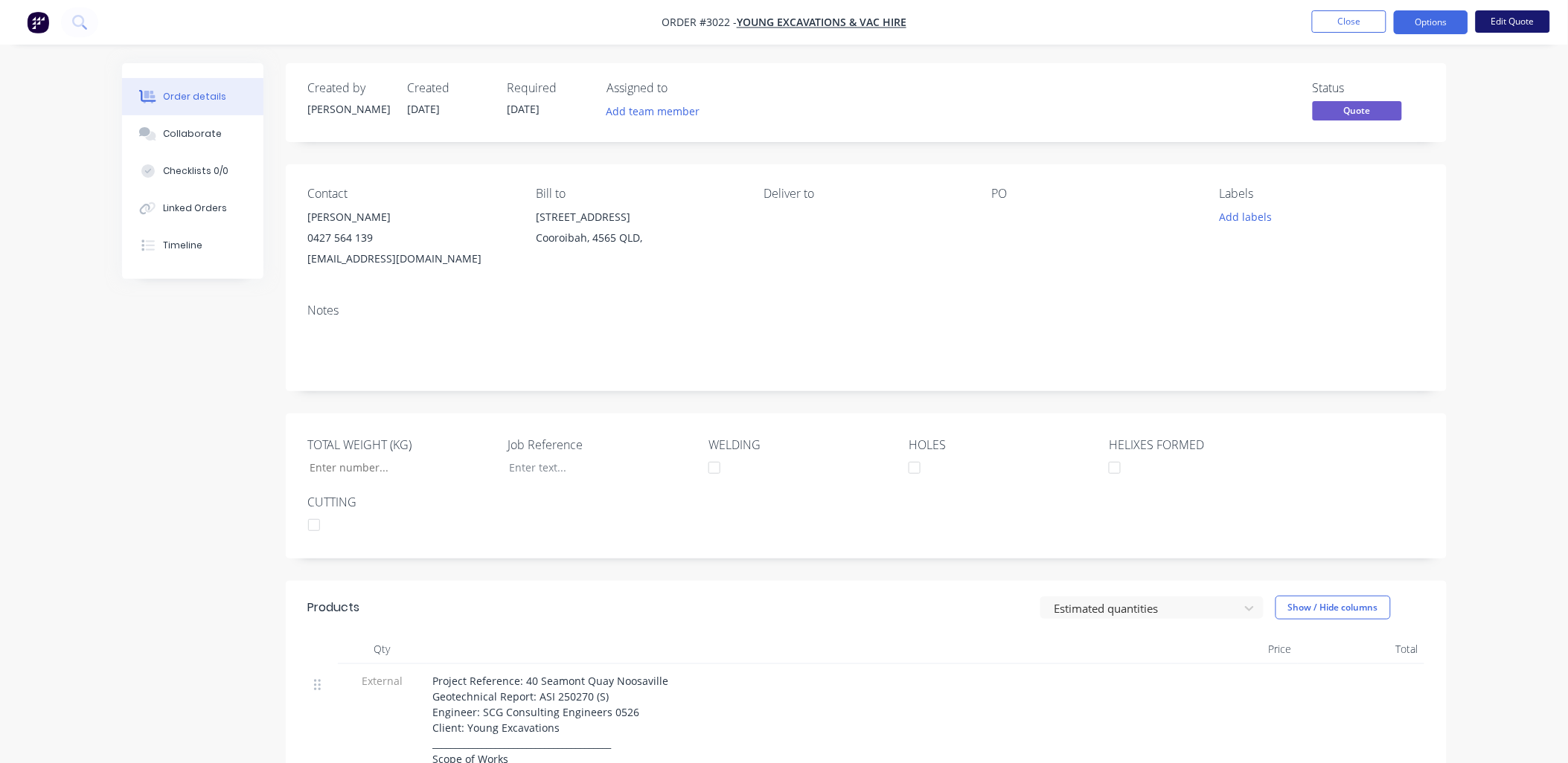
click at [1523, 15] on button "Edit Quote" at bounding box center [1512, 21] width 74 height 22
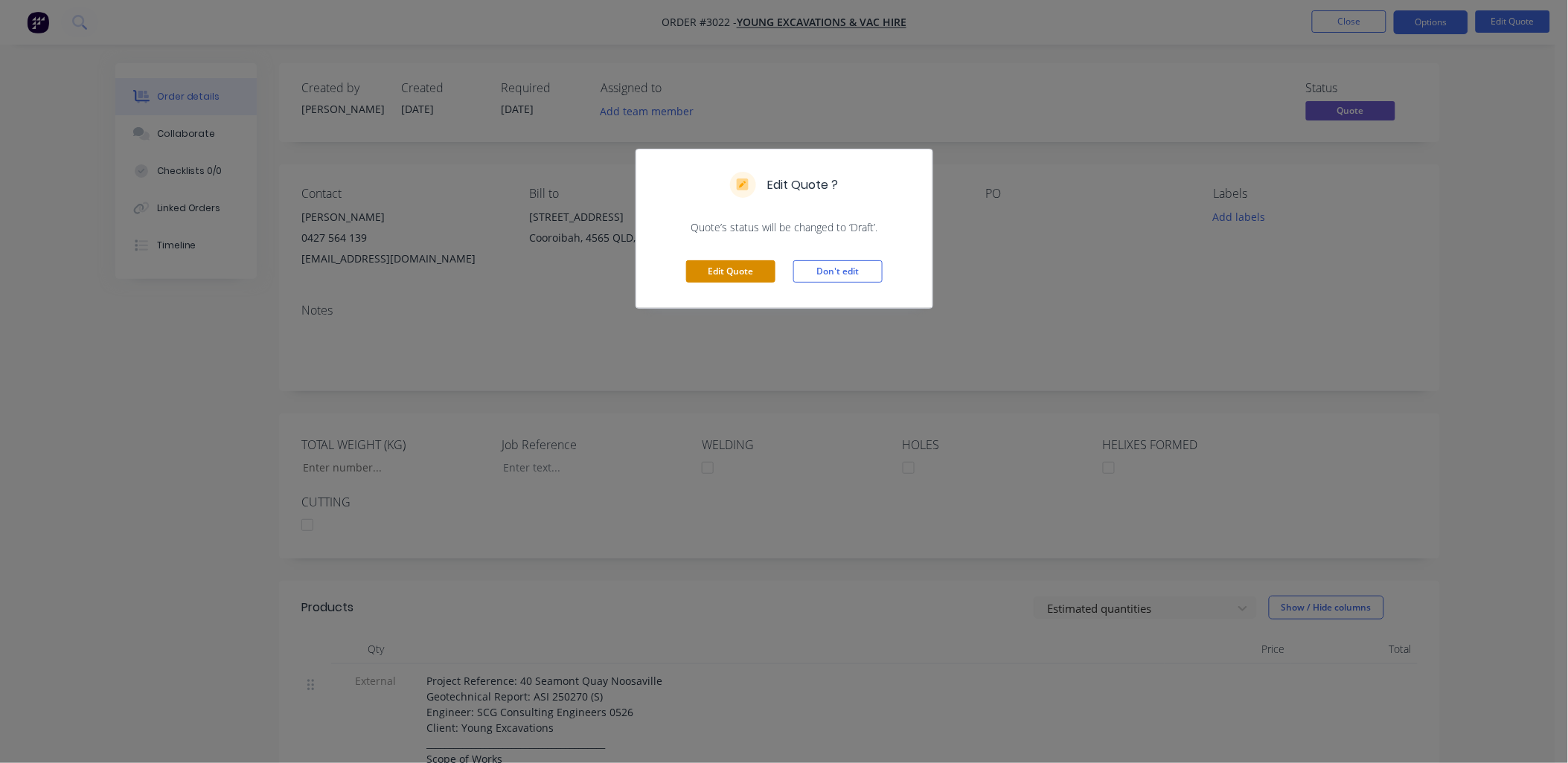
click at [725, 269] on button "Edit Quote" at bounding box center [731, 272] width 90 height 22
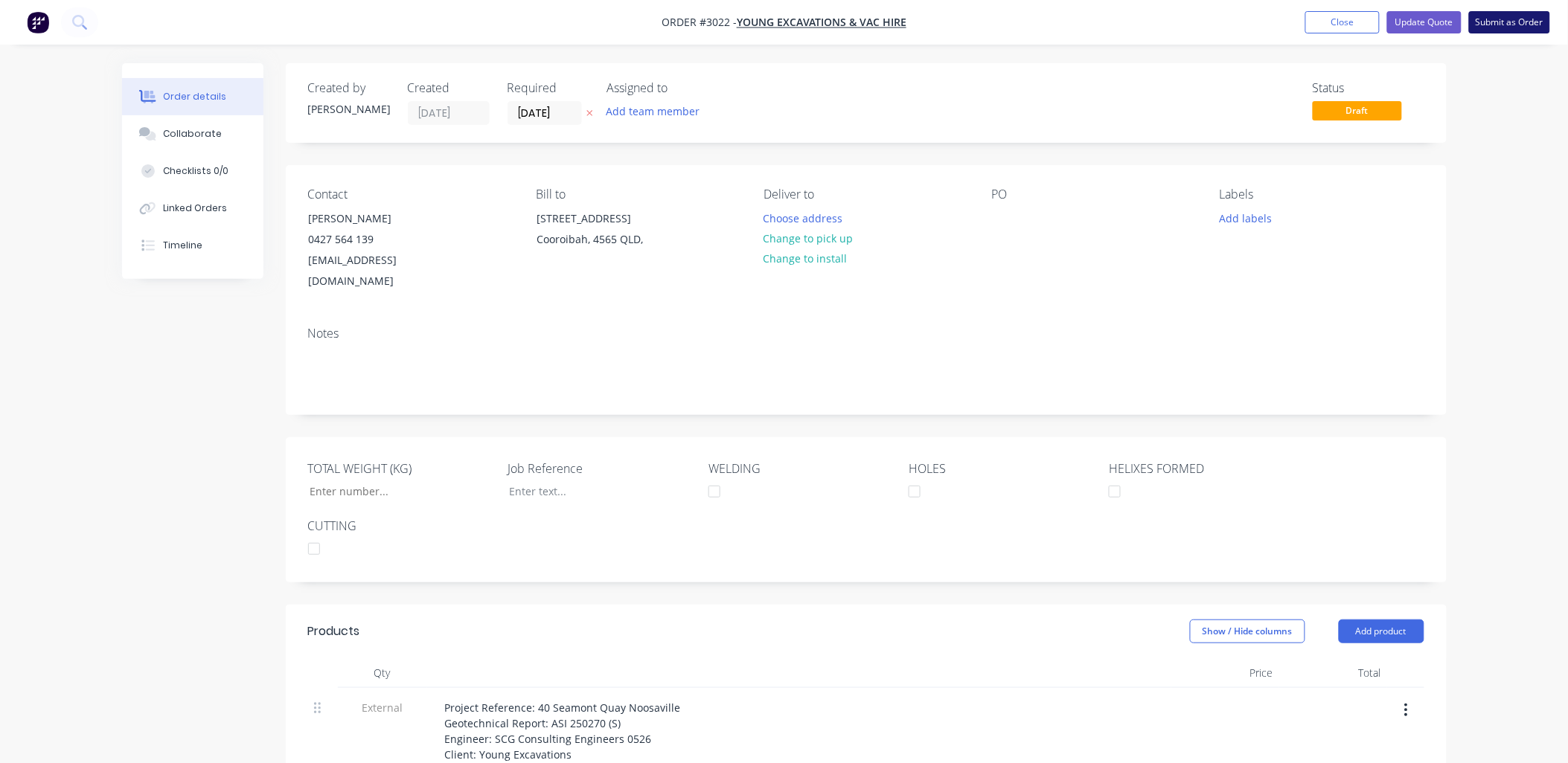
click at [1509, 20] on button "Submit as Order" at bounding box center [1510, 22] width 81 height 22
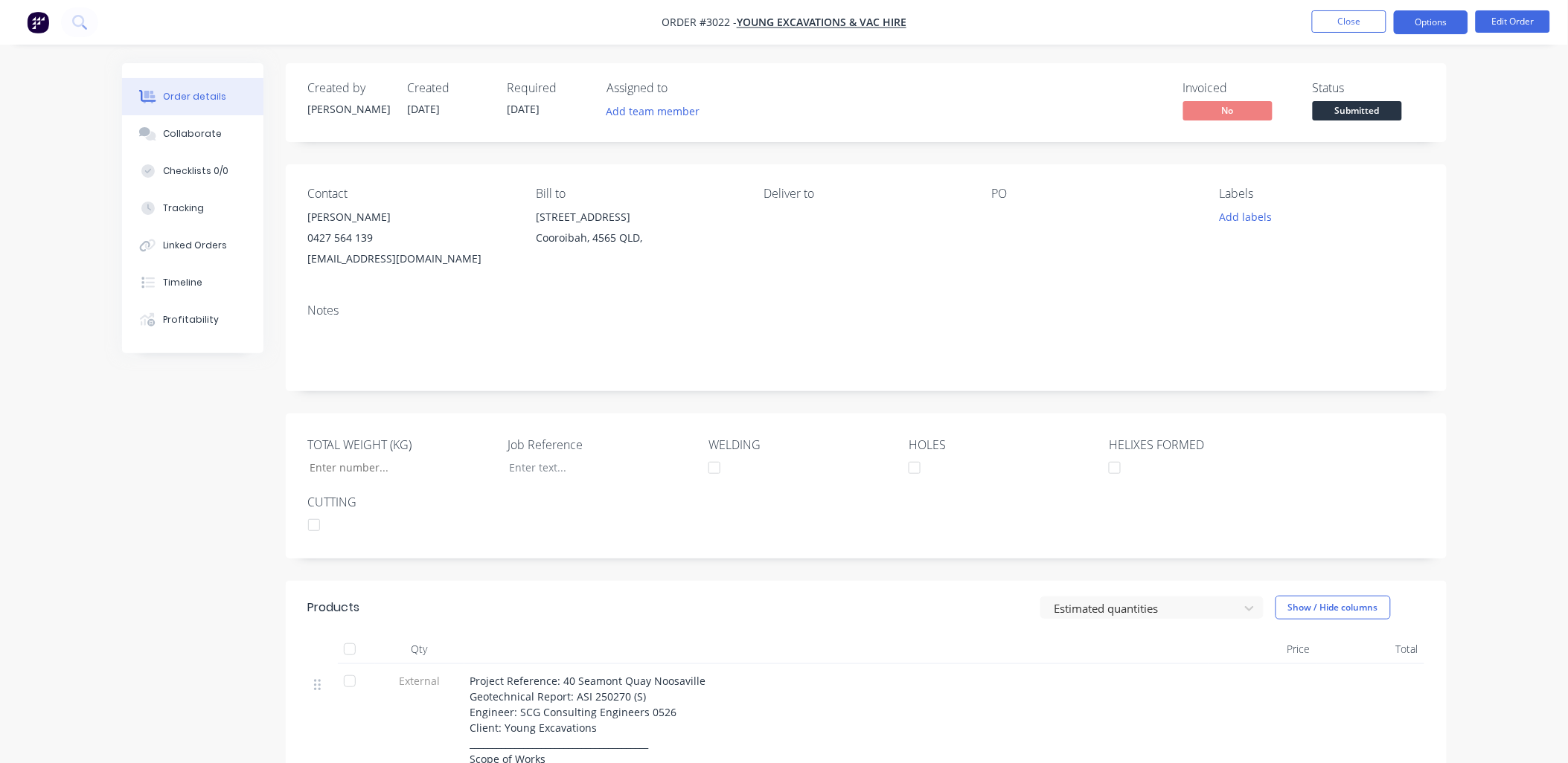
click at [1423, 21] on button "Options" at bounding box center [1431, 22] width 74 height 24
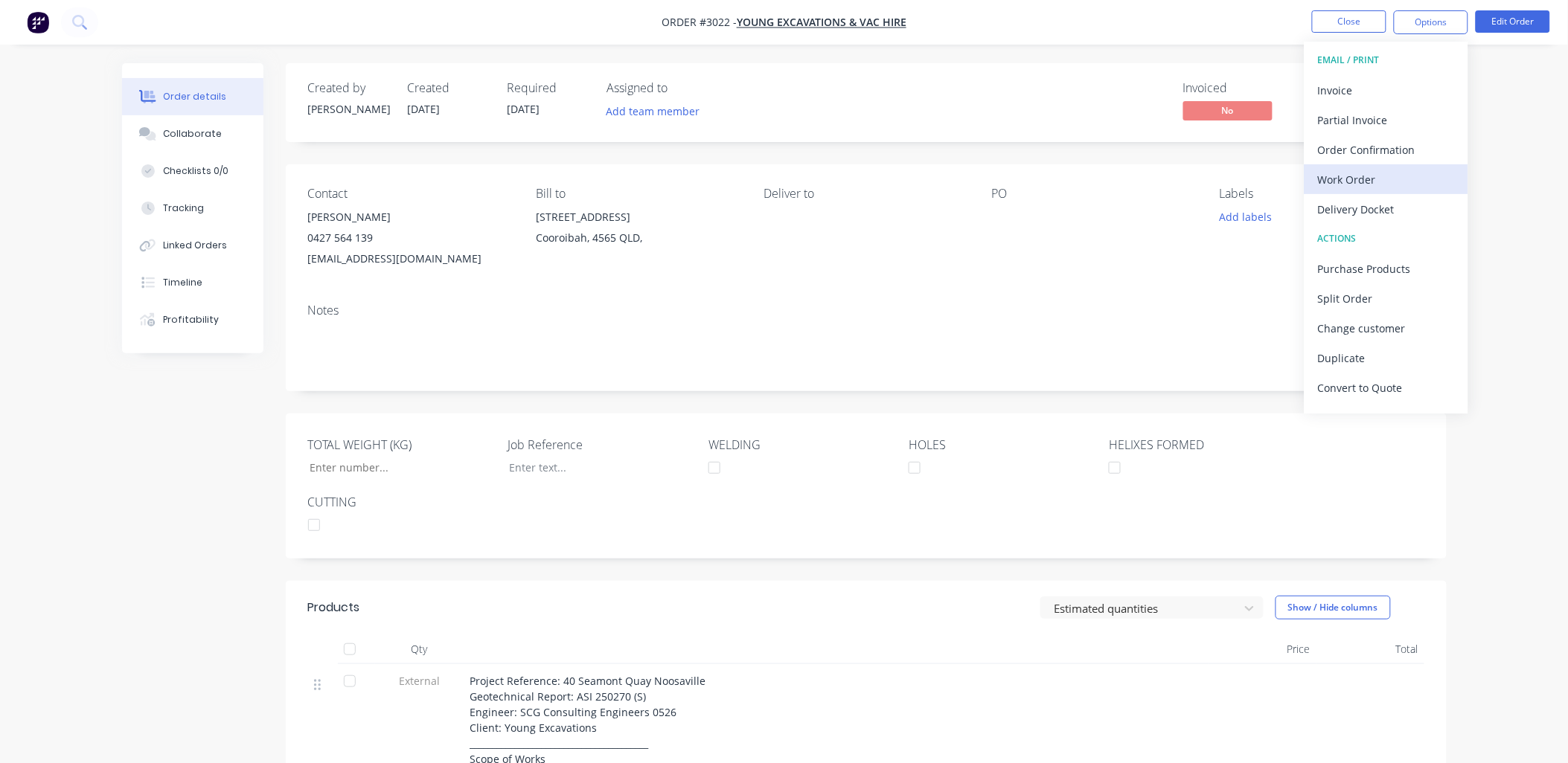
click at [1383, 184] on div "Work Order" at bounding box center [1387, 179] width 137 height 21
drag, startPoint x: 1387, startPoint y: 108, endPoint x: 1063, endPoint y: 228, distance: 345.5
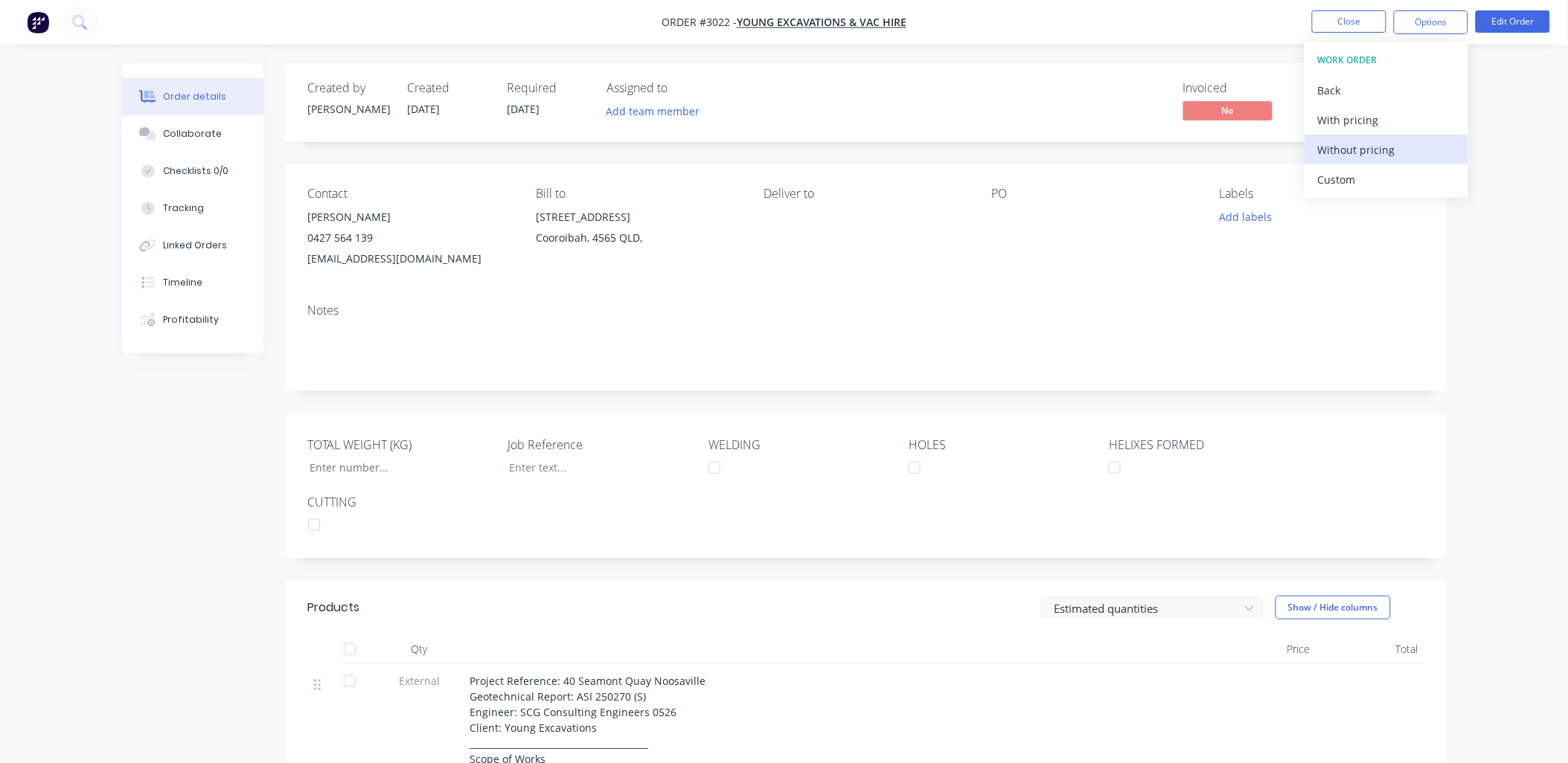
click at [1380, 147] on div "Without pricing" at bounding box center [1387, 149] width 137 height 21
